Goal: Transaction & Acquisition: Purchase product/service

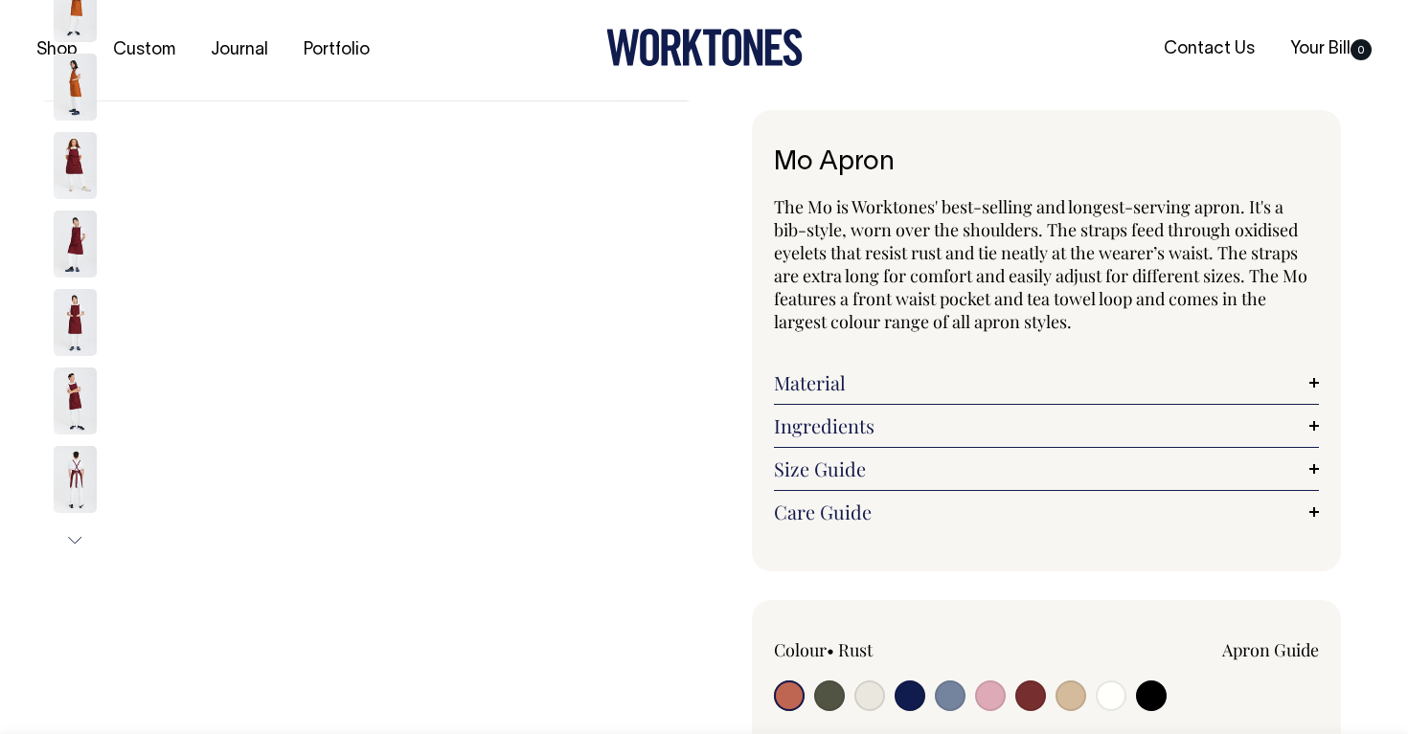
click at [869, 687] on input "radio" at bounding box center [869, 696] width 31 height 31
radio input "true"
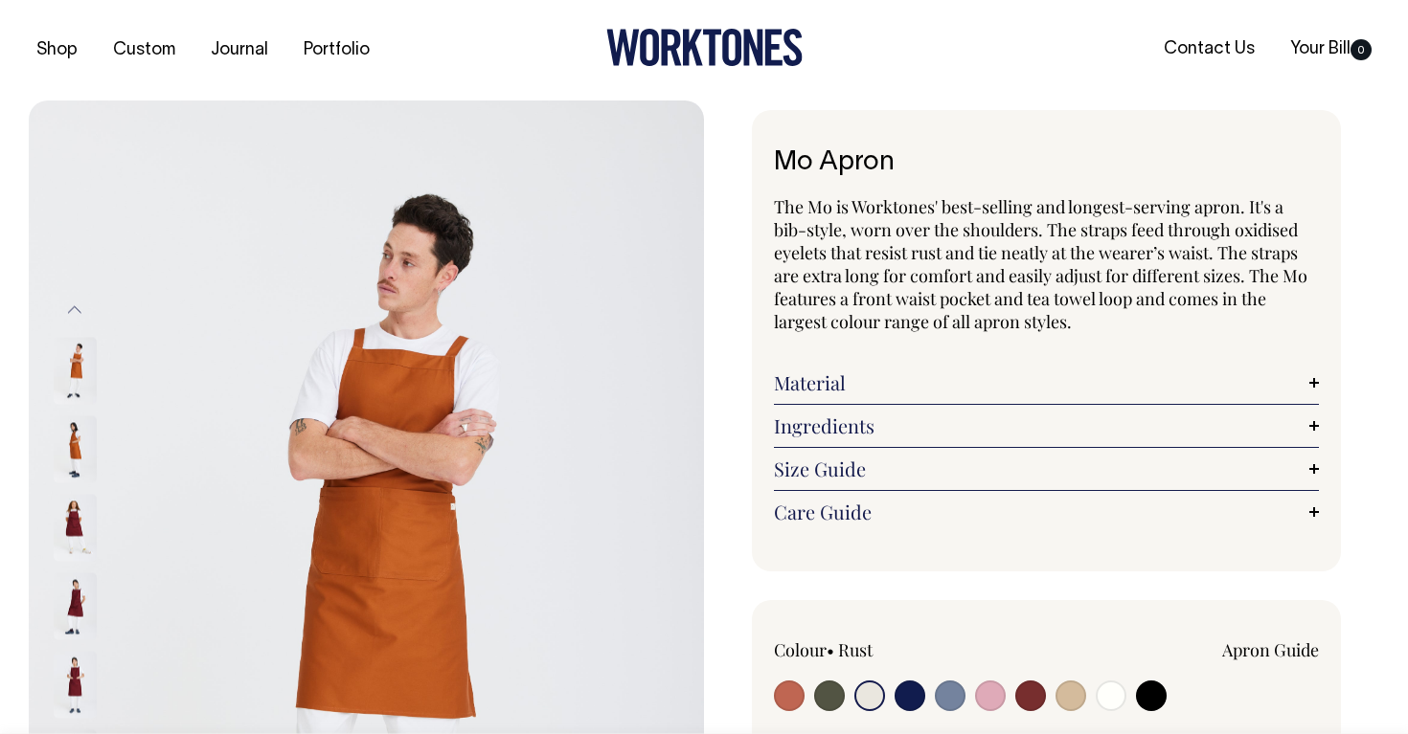
click at [871, 688] on input "radio" at bounding box center [869, 696] width 31 height 31
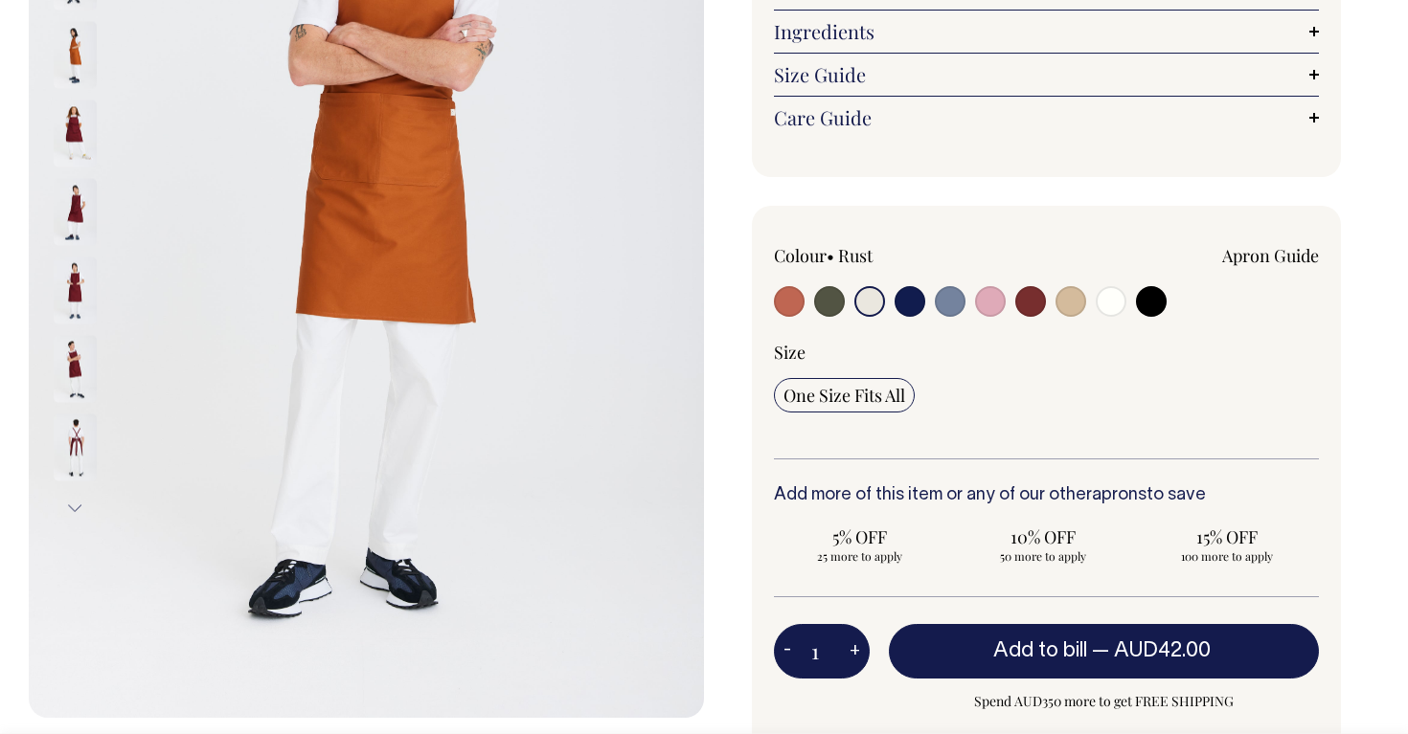
click at [875, 307] on input "radio" at bounding box center [869, 301] width 31 height 31
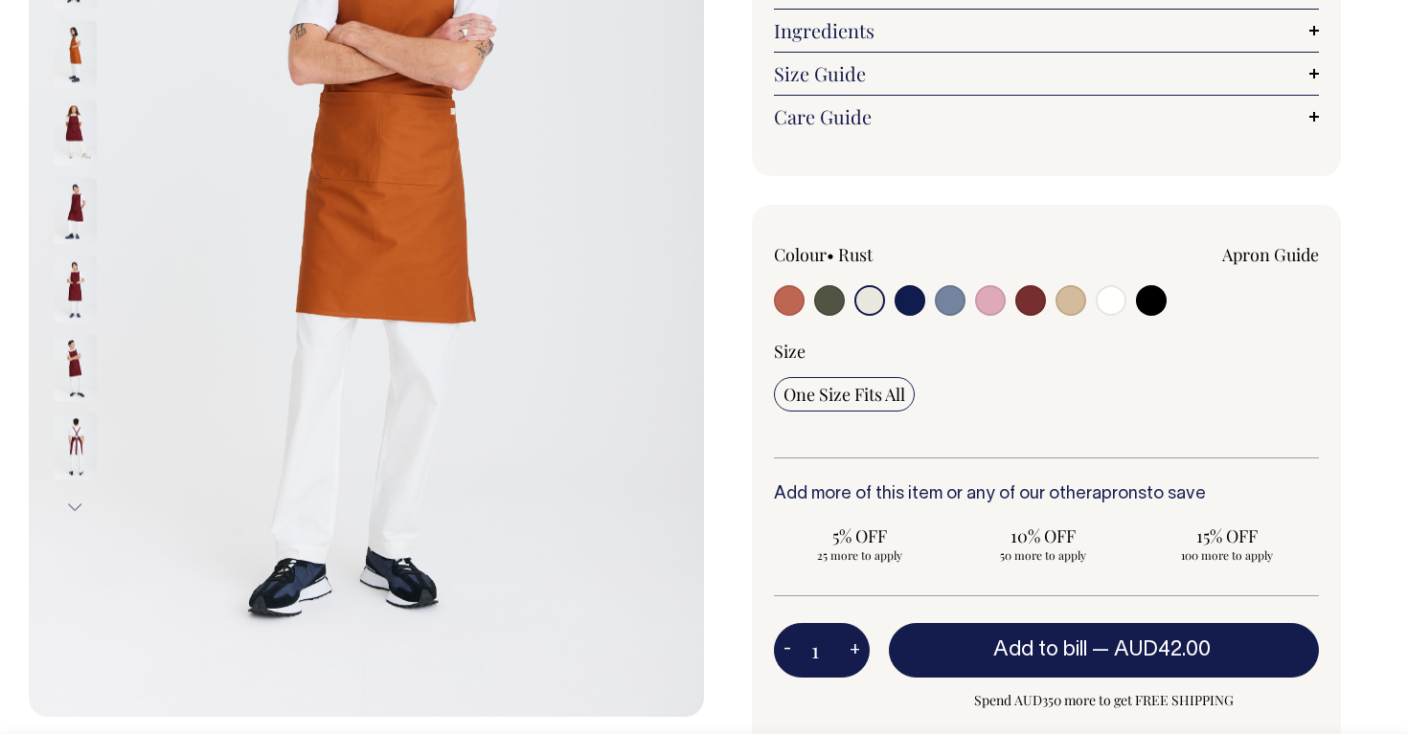
scroll to position [396, 0]
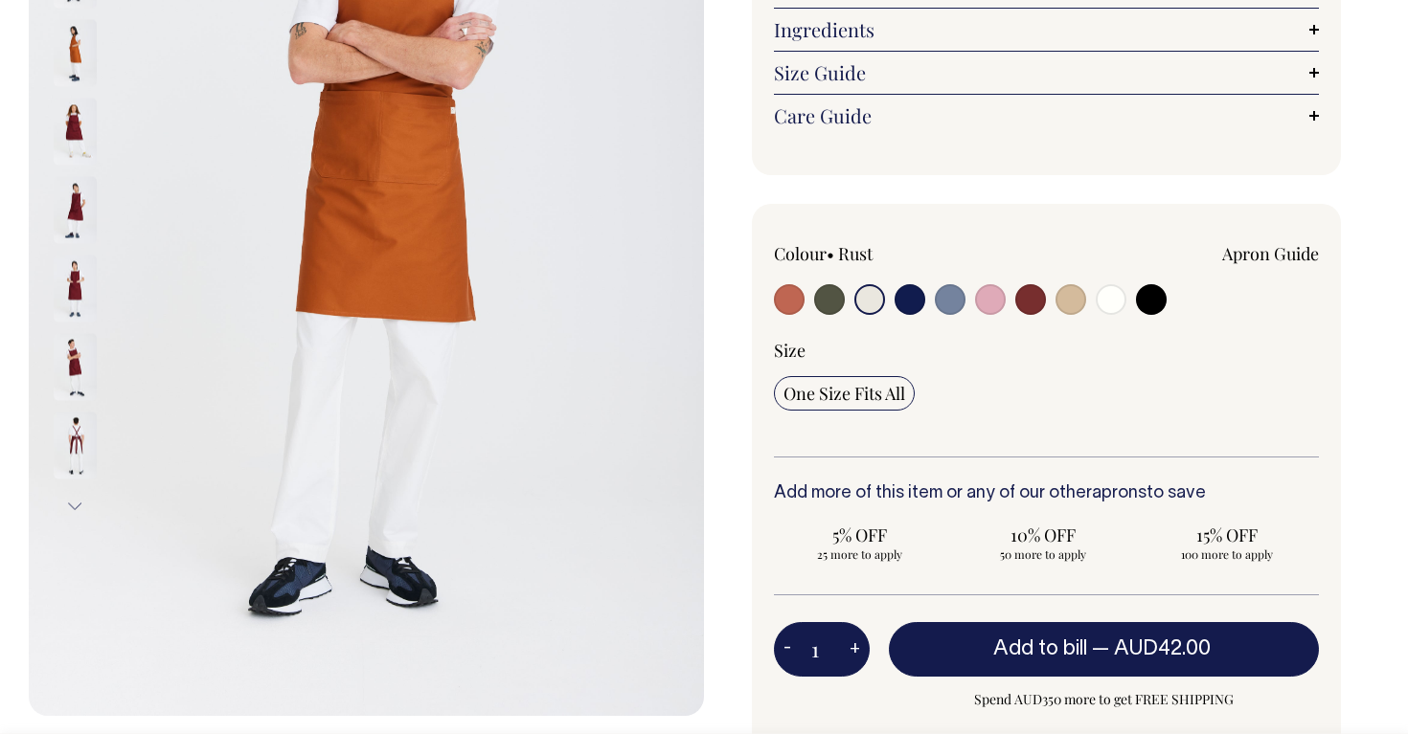
click at [825, 293] on input "radio" at bounding box center [829, 299] width 31 height 31
radio input "true"
select select "Olive"
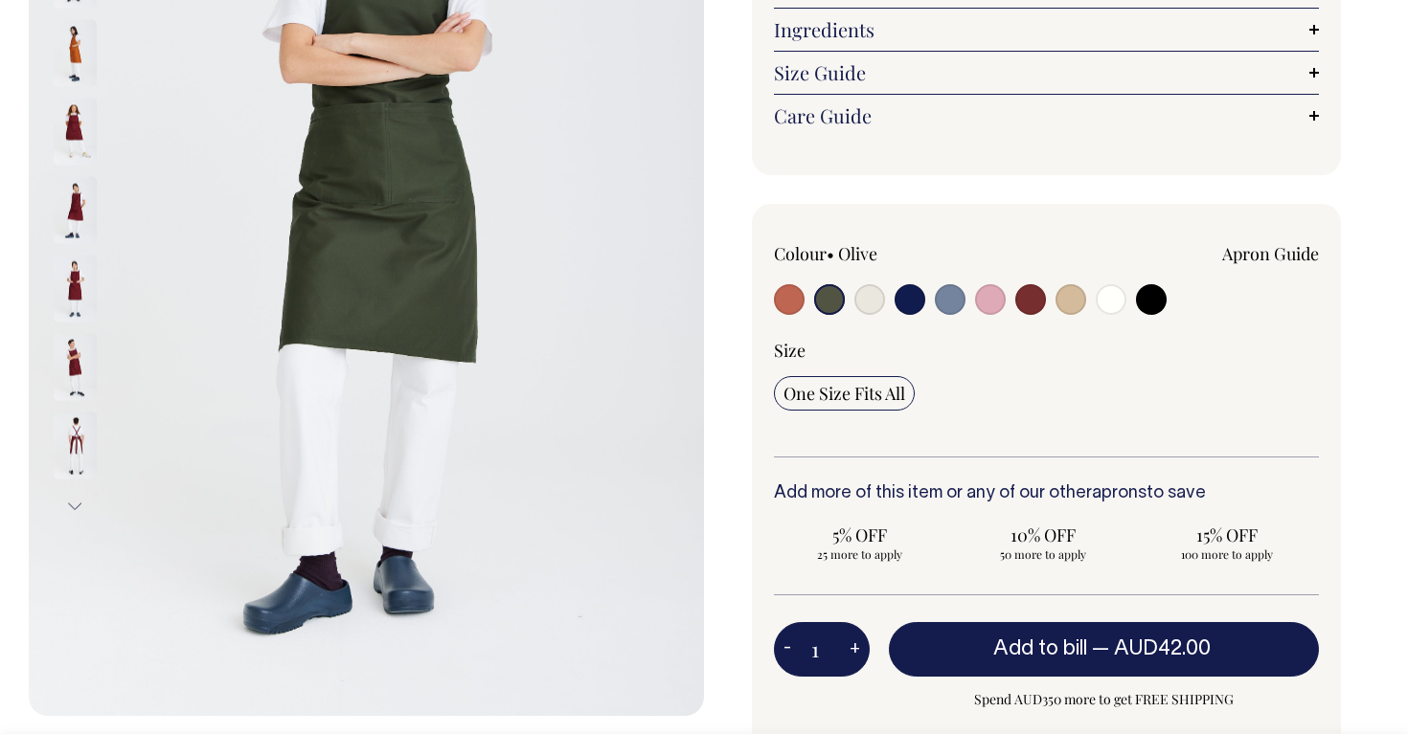
click at [869, 302] on input "radio" at bounding box center [869, 299] width 31 height 31
radio input "true"
select select "Natural"
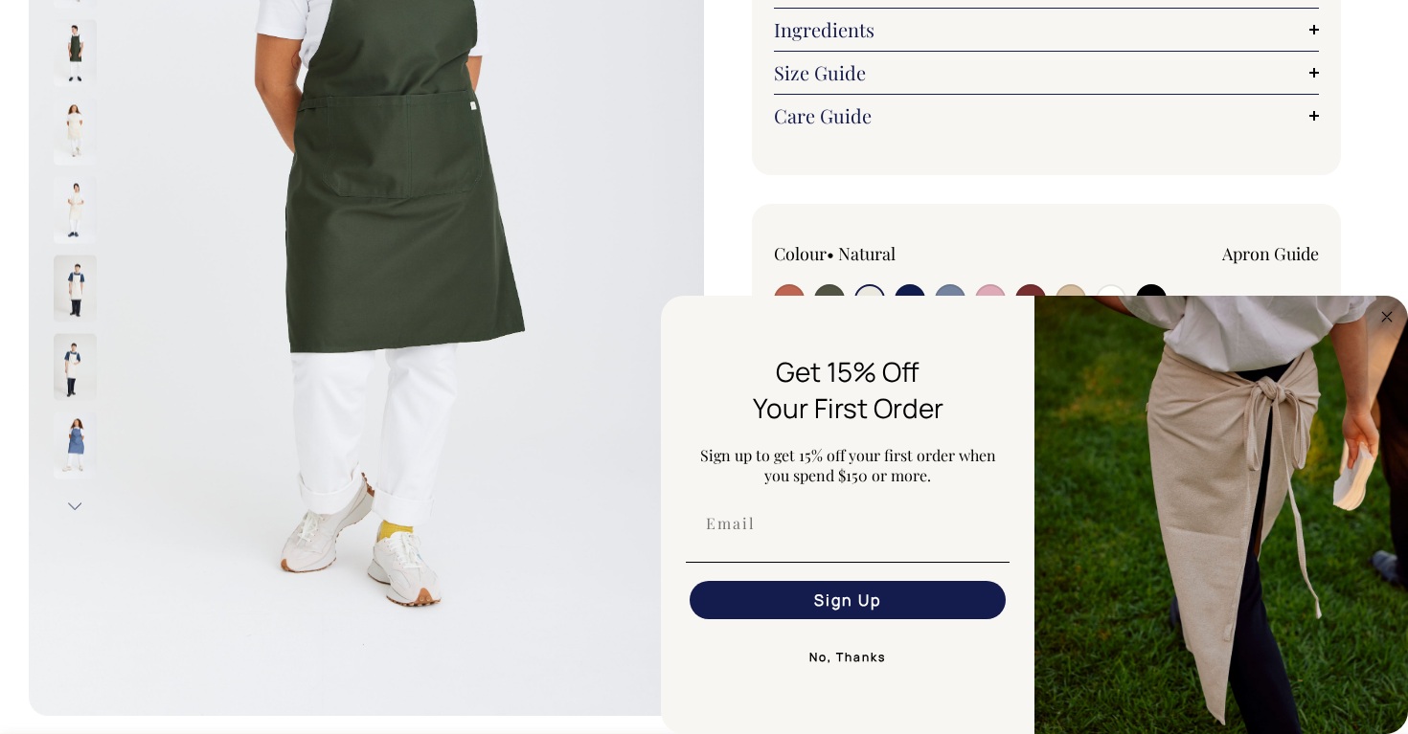
click at [863, 291] on input "radio" at bounding box center [869, 299] width 31 height 31
click at [840, 649] on button "No, Thanks" at bounding box center [848, 658] width 324 height 38
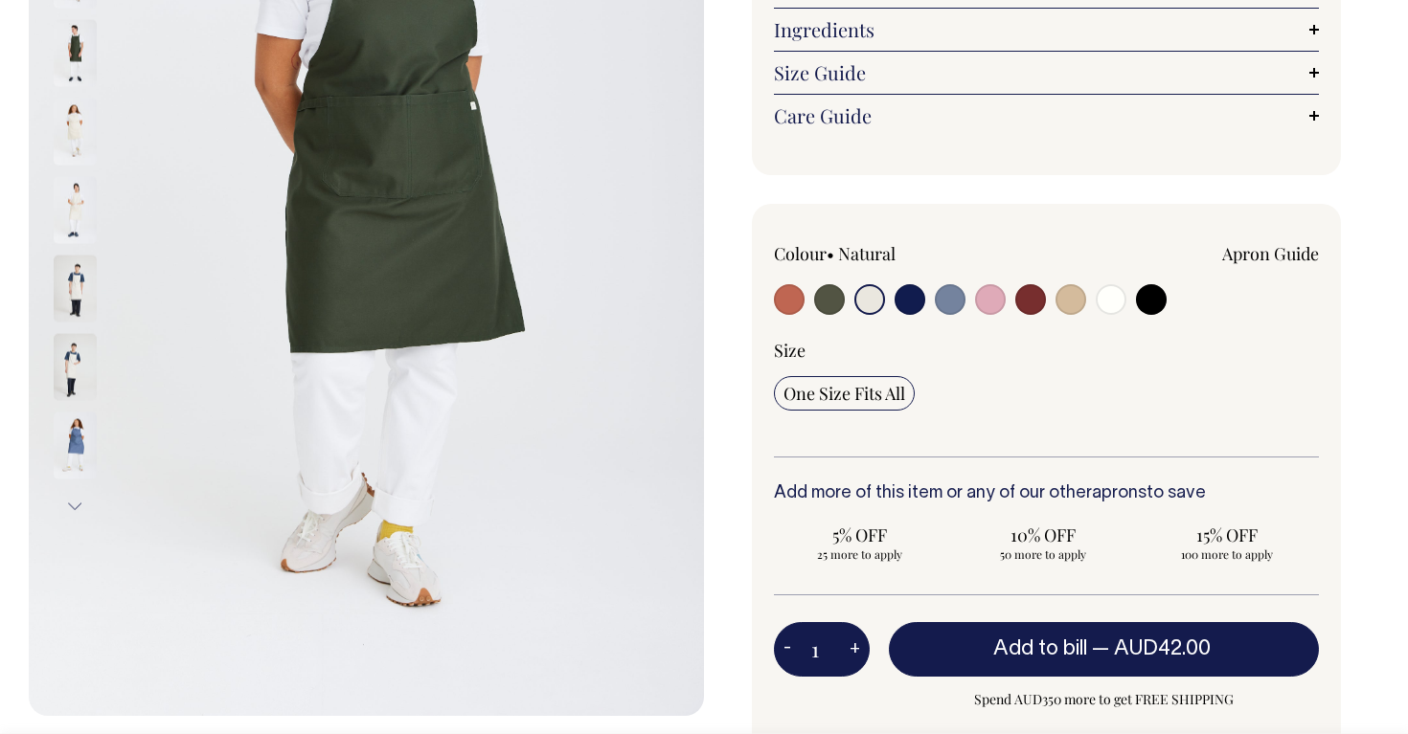
click at [865, 285] on input "radio" at bounding box center [869, 299] width 31 height 31
click at [868, 298] on input "radio" at bounding box center [869, 299] width 31 height 31
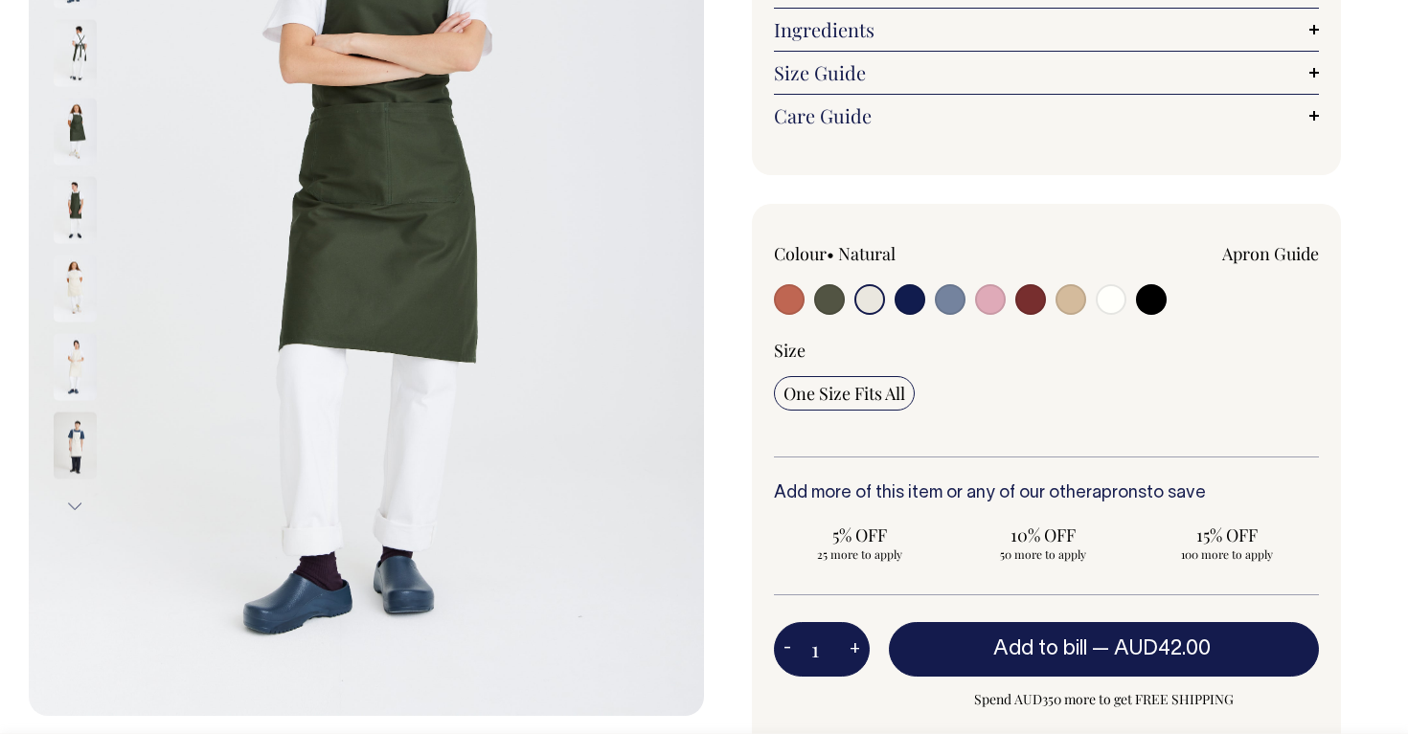
click at [61, 292] on img at bounding box center [75, 288] width 43 height 67
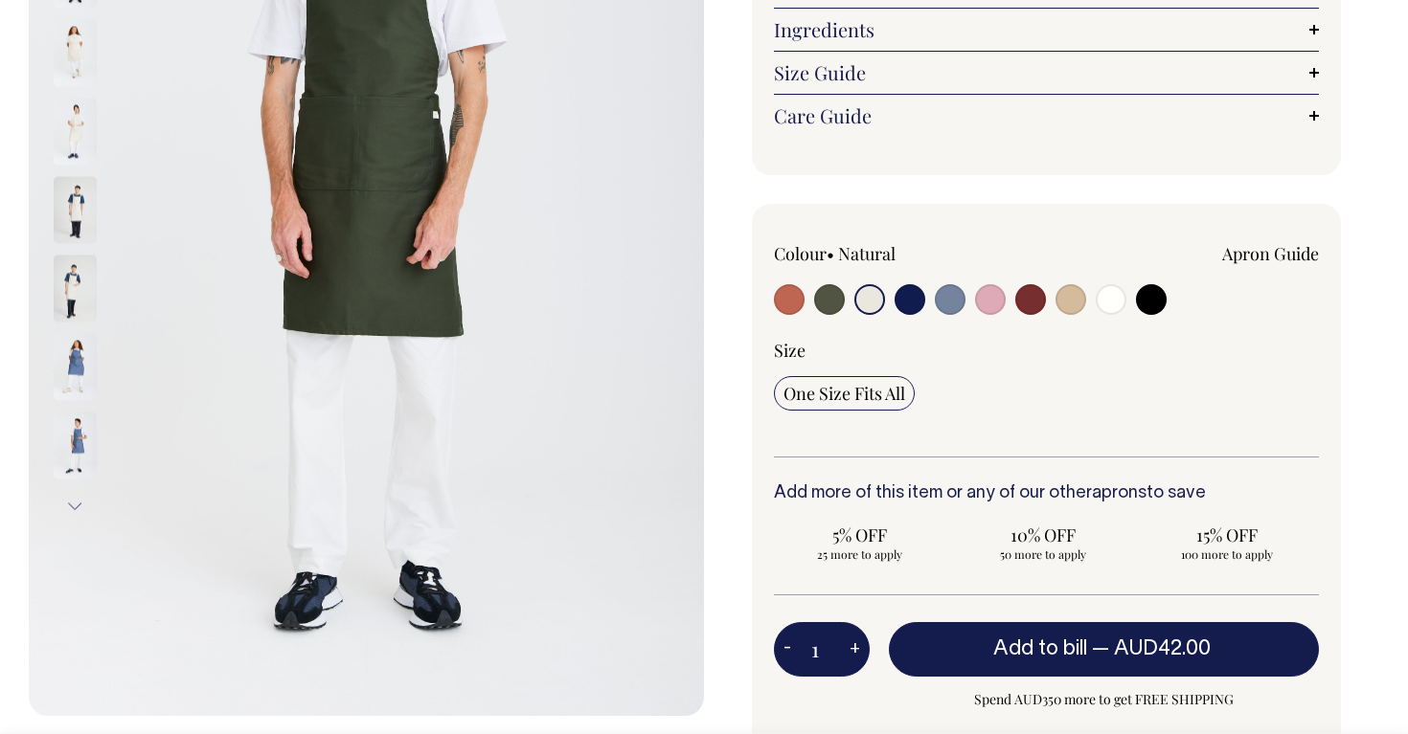
click at [75, 112] on img at bounding box center [75, 131] width 43 height 67
click at [80, 52] on img at bounding box center [75, 52] width 43 height 67
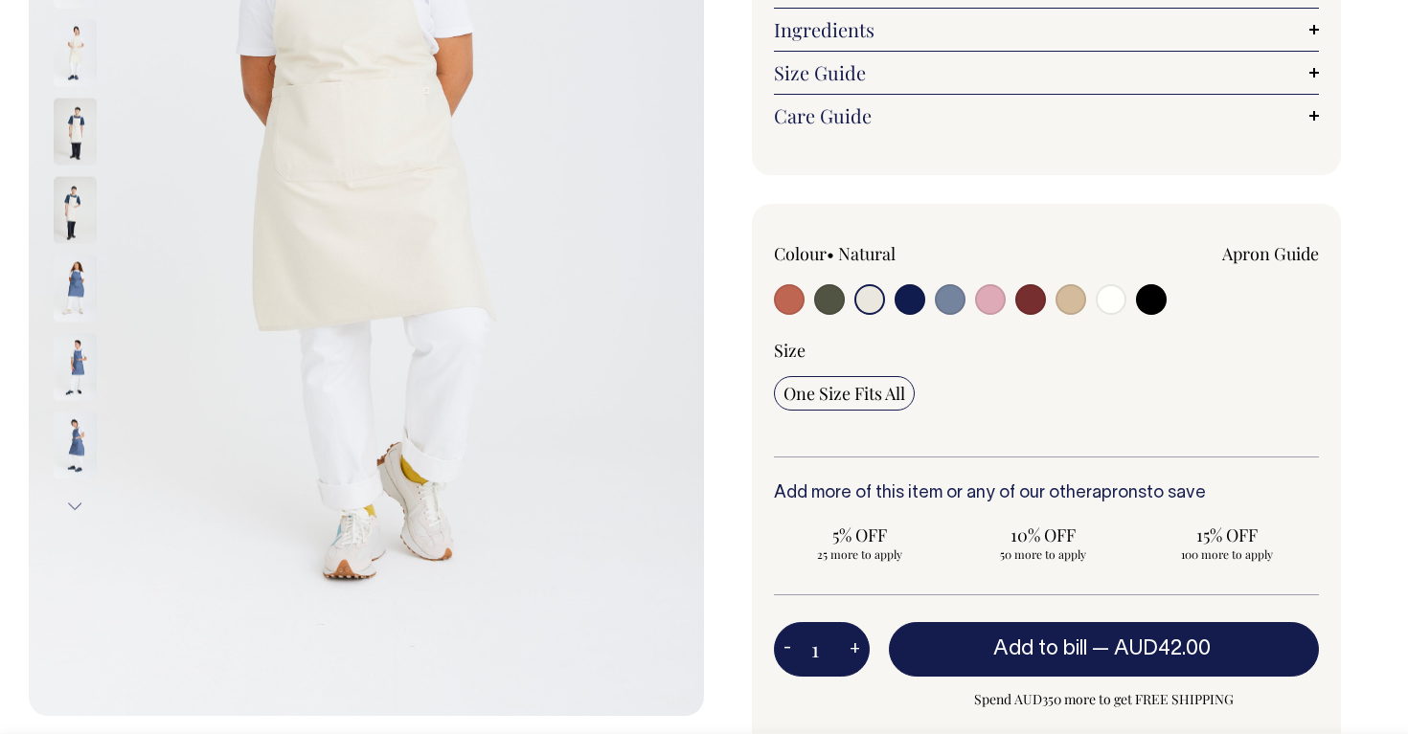
click at [75, 71] on img at bounding box center [75, 52] width 43 height 67
